Goal: Find specific page/section: Find specific page/section

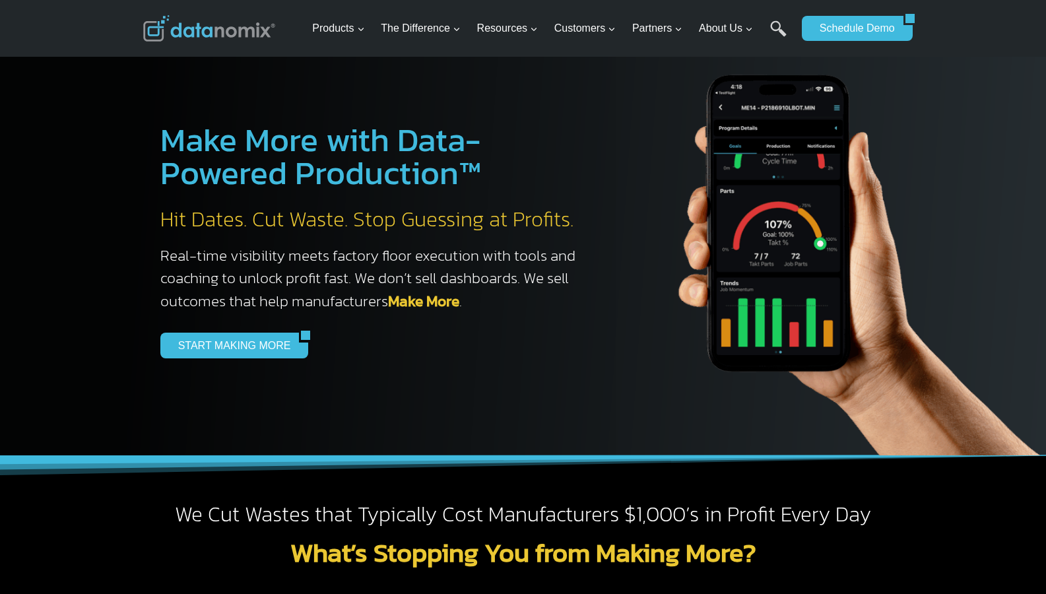
scroll to position [5326, 0]
